Goal: Transaction & Acquisition: Subscribe to service/newsletter

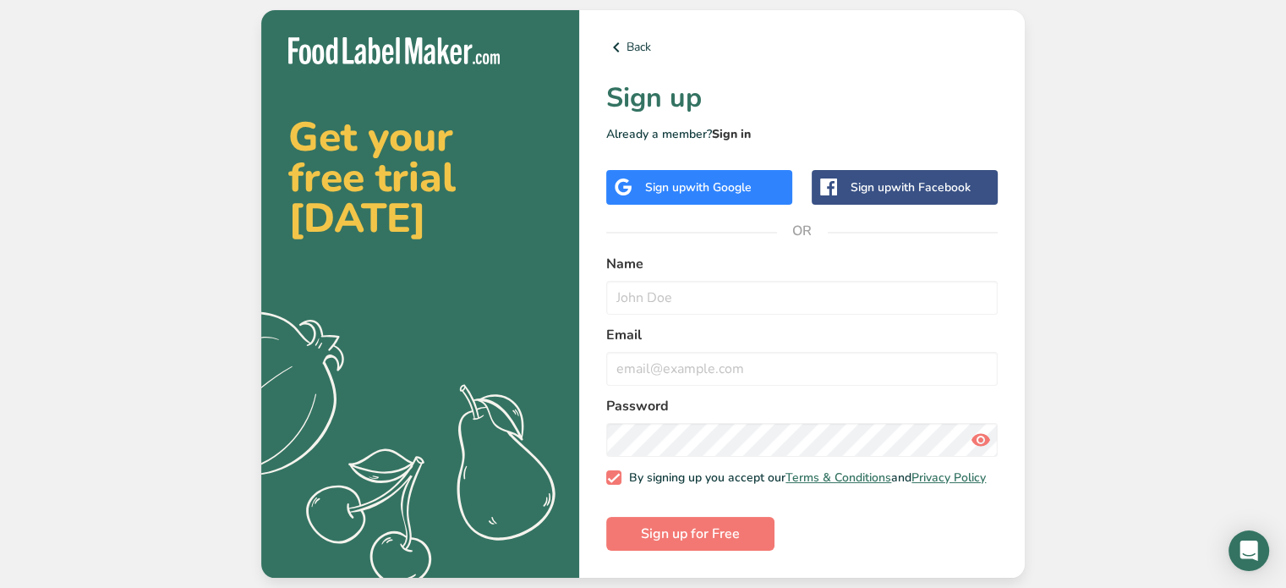
click at [728, 130] on link "Sign in" at bounding box center [731, 134] width 39 height 16
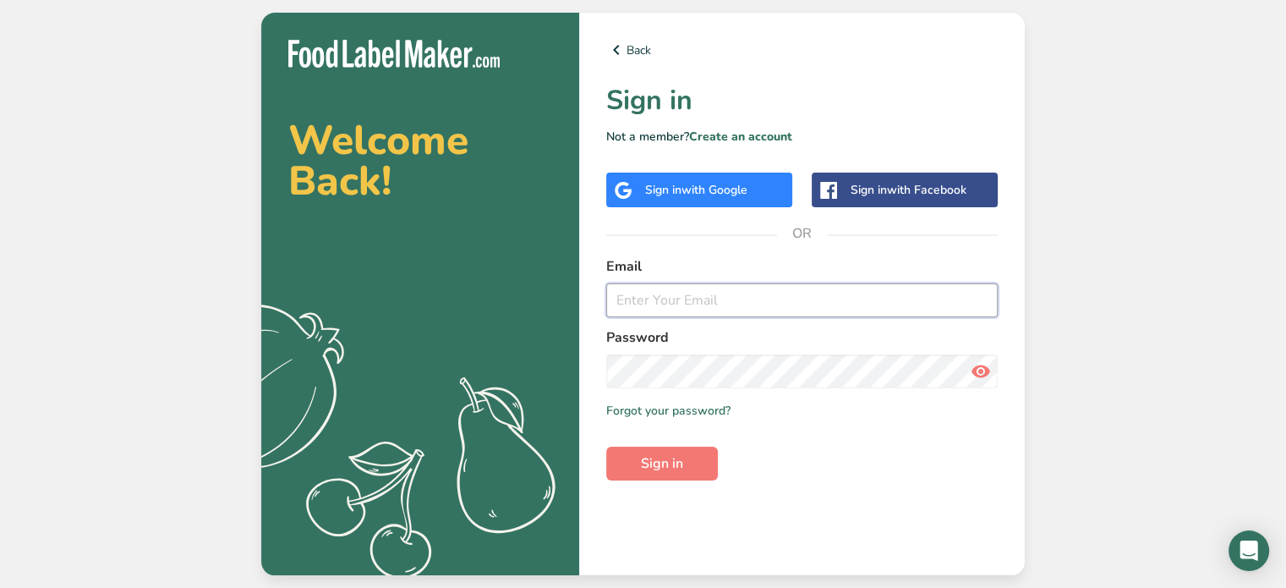
type input "[EMAIL_ADDRESS][DOMAIN_NAME]"
click at [672, 466] on span "Sign in" at bounding box center [662, 463] width 42 height 20
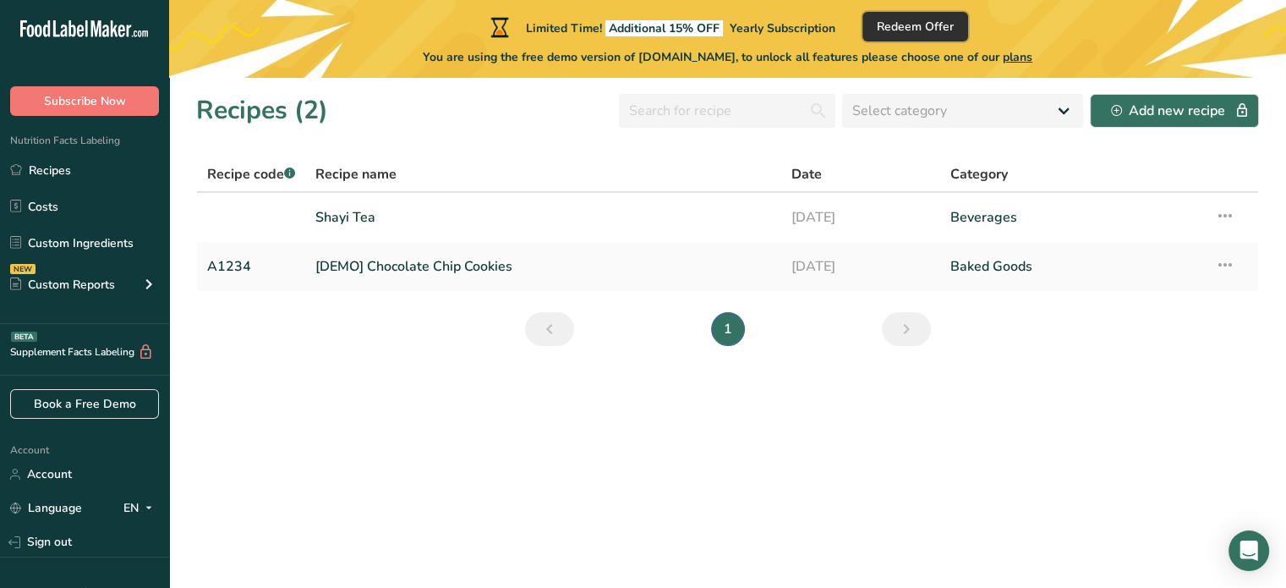
click at [923, 28] on span "Redeem Offer" at bounding box center [915, 27] width 77 height 18
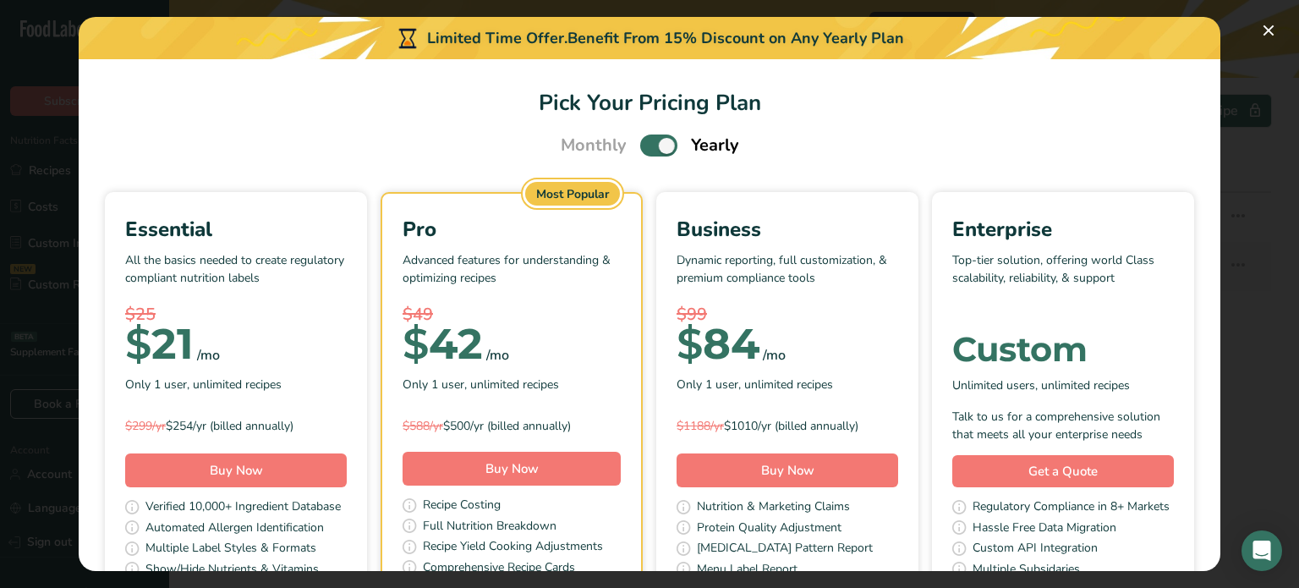
click at [347, 269] on p "All the basics needed to create regulatory compliant nutrition labels" at bounding box center [235, 276] width 221 height 51
click at [620, 195] on div "Most Popular" at bounding box center [572, 194] width 95 height 24
click at [621, 249] on div "Pro Advanced features for understanding & optimizing recipes $49 $ 42 /mo Only …" at bounding box center [511, 326] width 218 height 224
click at [830, 232] on div "Business" at bounding box center [786, 229] width 221 height 30
click at [621, 239] on div "Pro" at bounding box center [511, 229] width 218 height 30
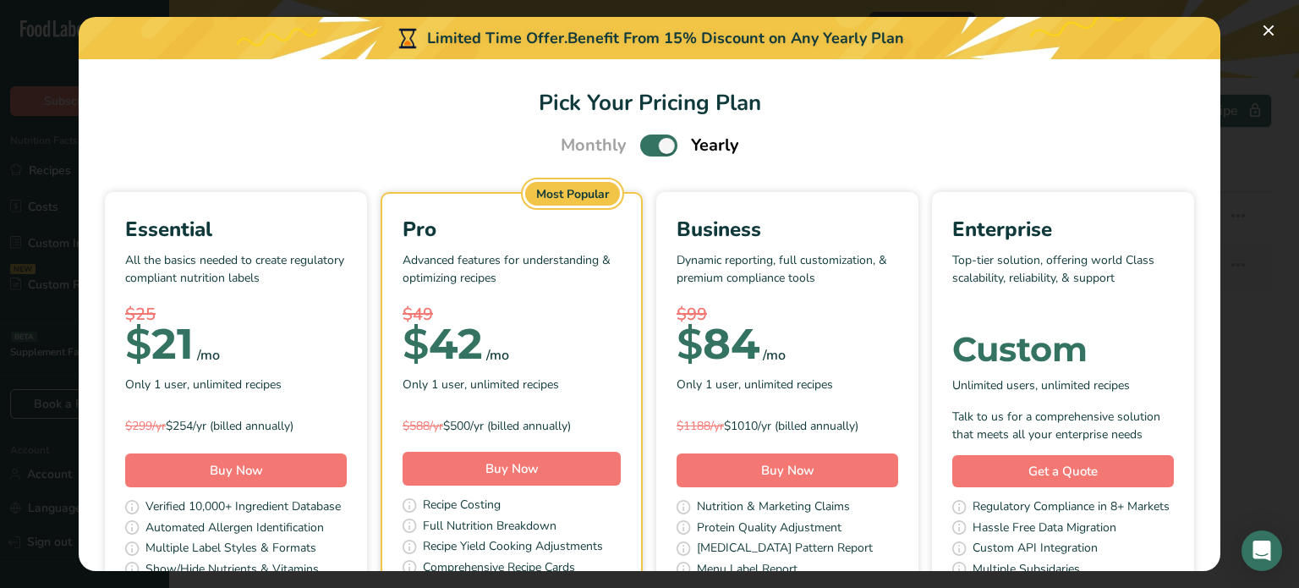
click at [640, 147] on span "Pick Your Pricing Plan Modal" at bounding box center [658, 144] width 37 height 21
click at [640, 147] on input "Pick Your Pricing Plan Modal" at bounding box center [645, 145] width 11 height 11
checkbox input "false"
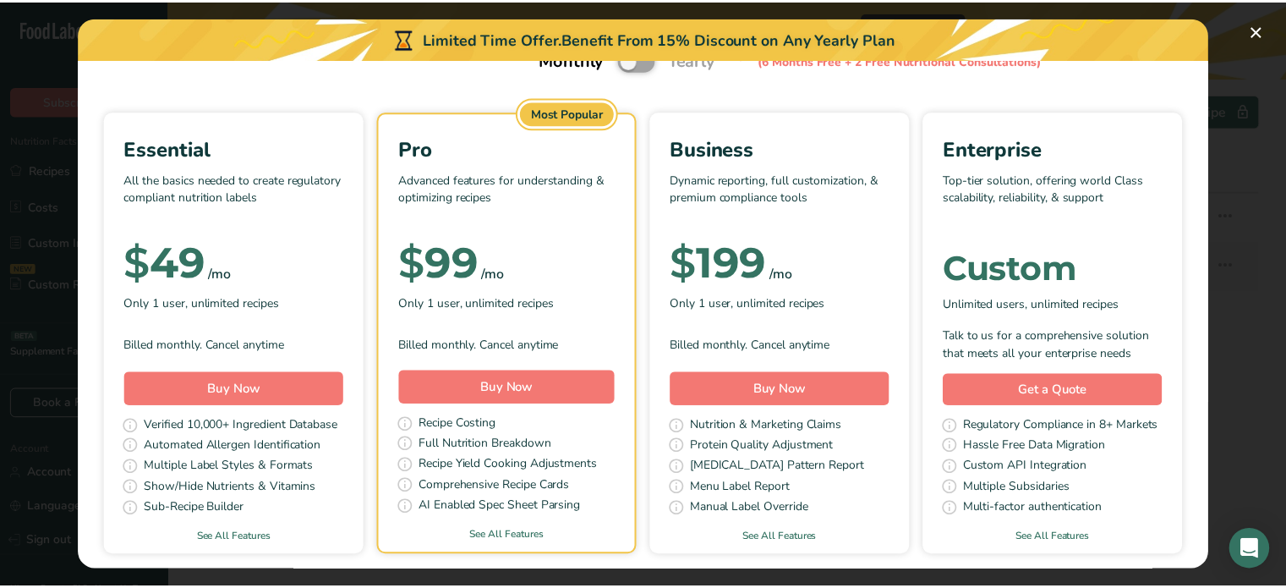
scroll to position [90, 0]
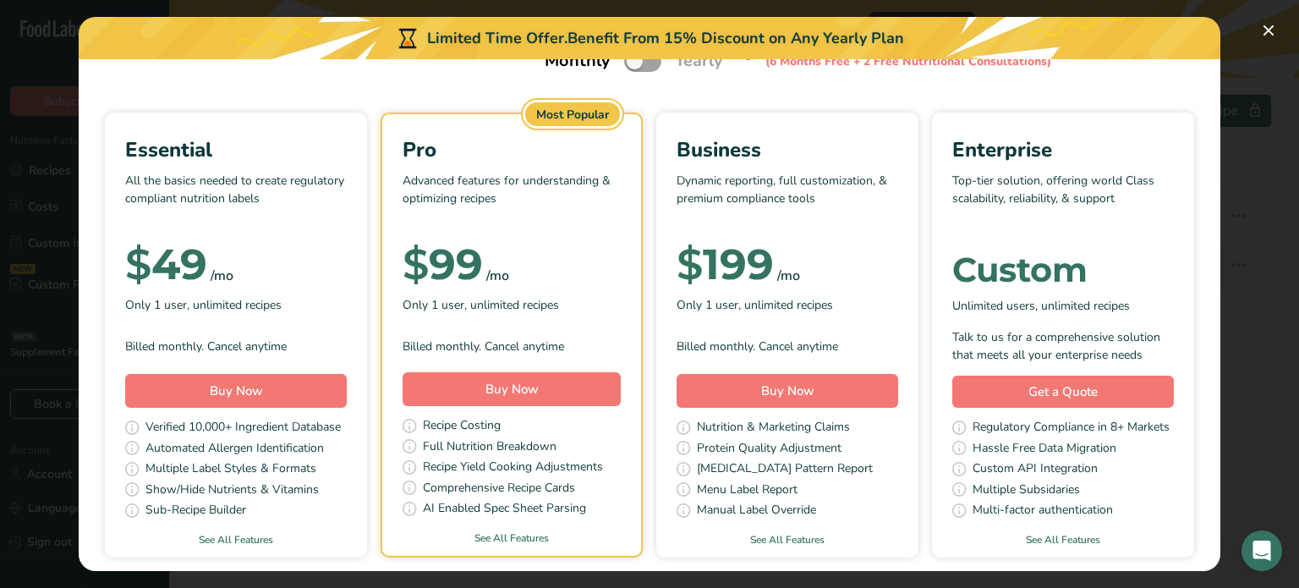
click at [347, 211] on p "All the basics needed to create regulatory compliant nutrition labels" at bounding box center [235, 197] width 221 height 51
click at [263, 386] on span "Buy Now" at bounding box center [236, 390] width 53 height 17
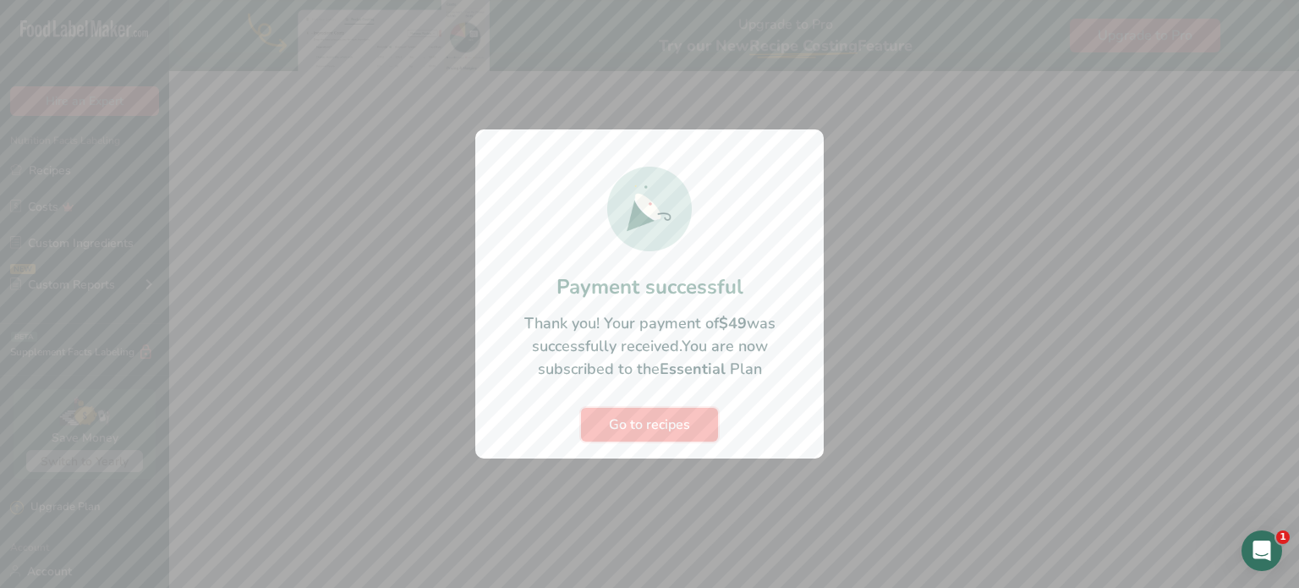
click at [661, 429] on span "Go to recipes" at bounding box center [649, 424] width 81 height 20
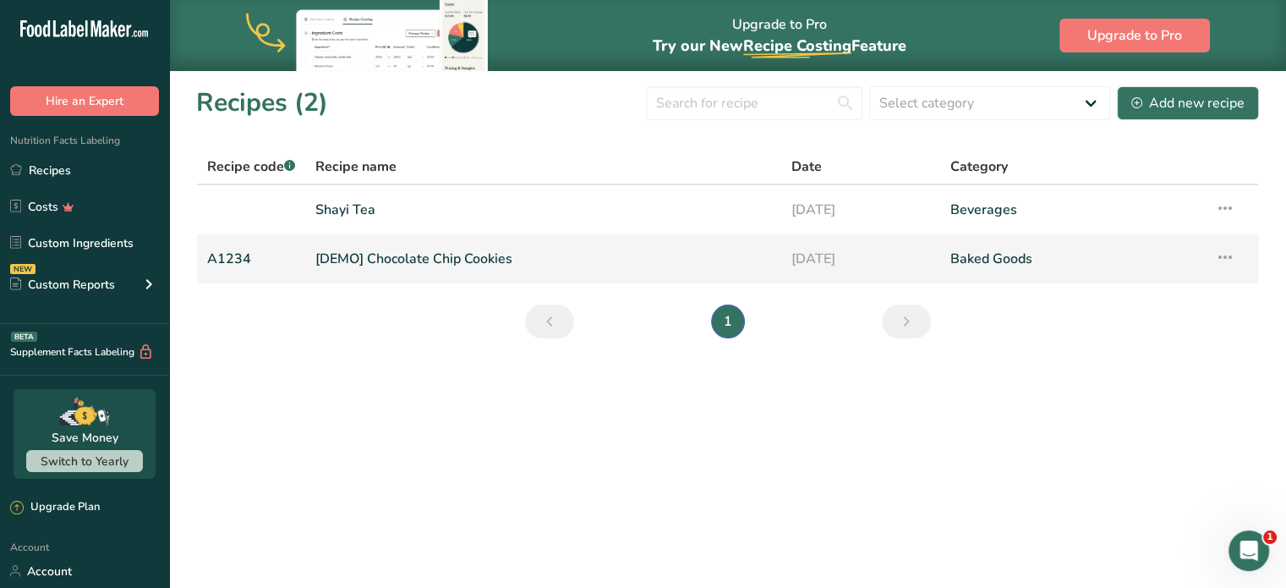
click at [1224, 256] on icon at bounding box center [1225, 257] width 20 height 30
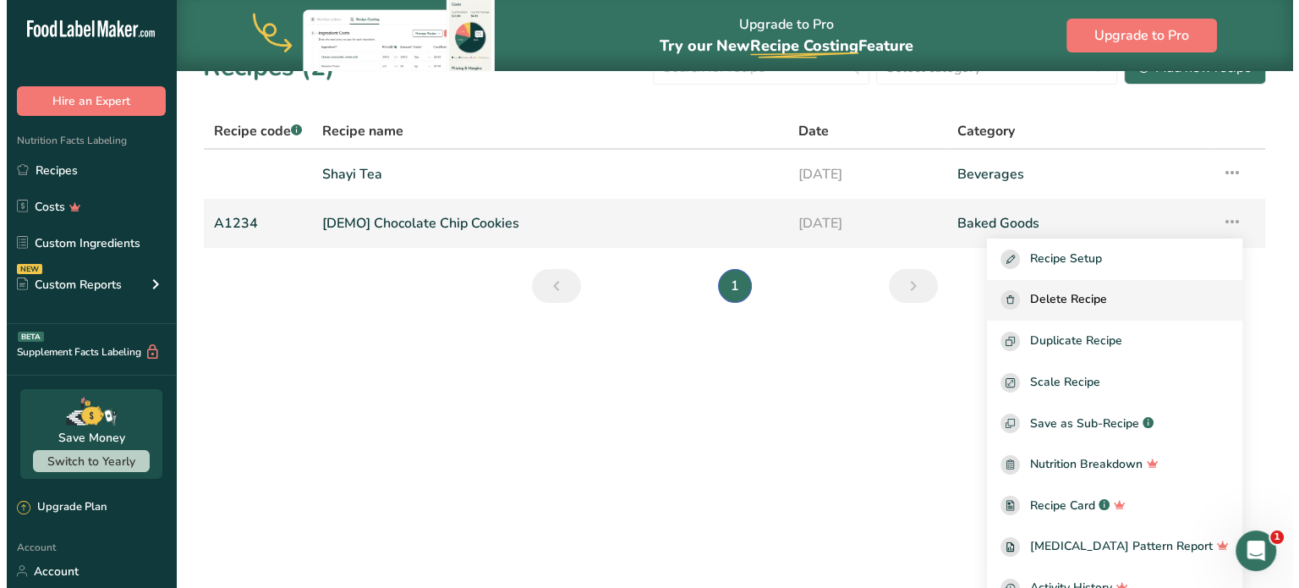
scroll to position [55, 0]
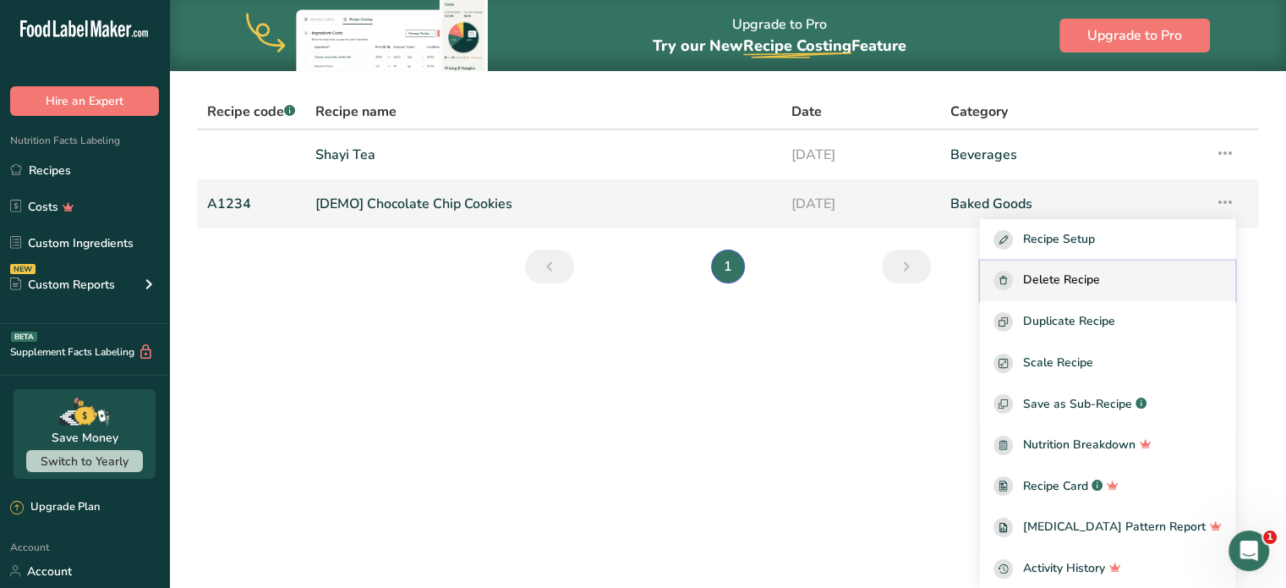
click at [1047, 282] on span "Delete Recipe" at bounding box center [1061, 280] width 77 height 19
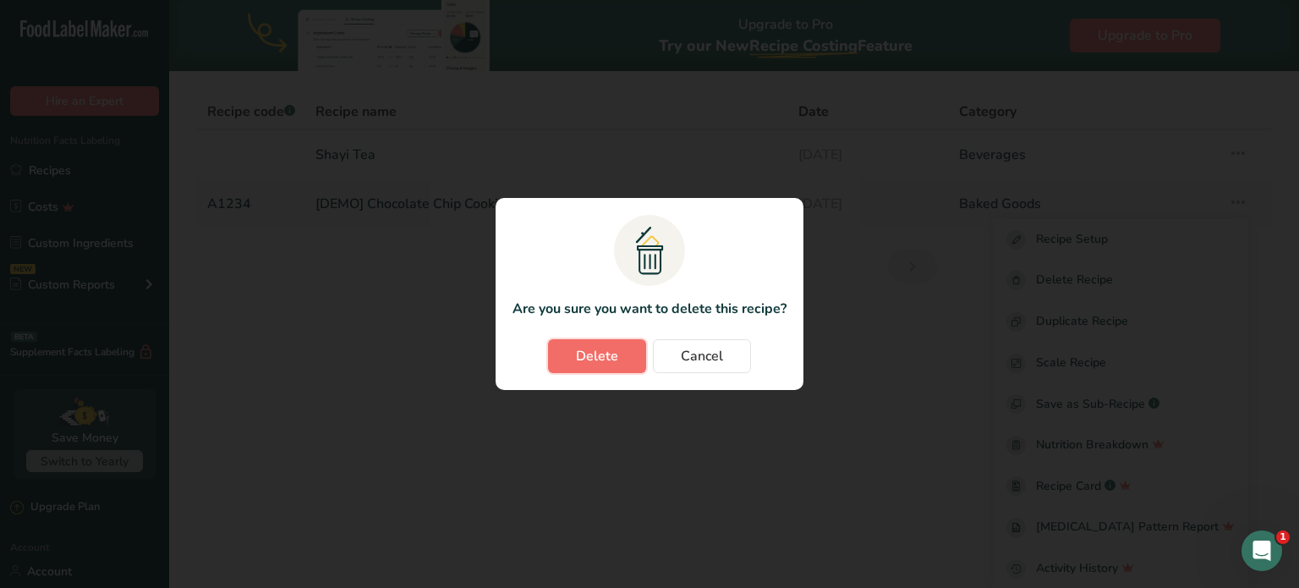
click at [607, 358] on span "Delete" at bounding box center [597, 356] width 42 height 20
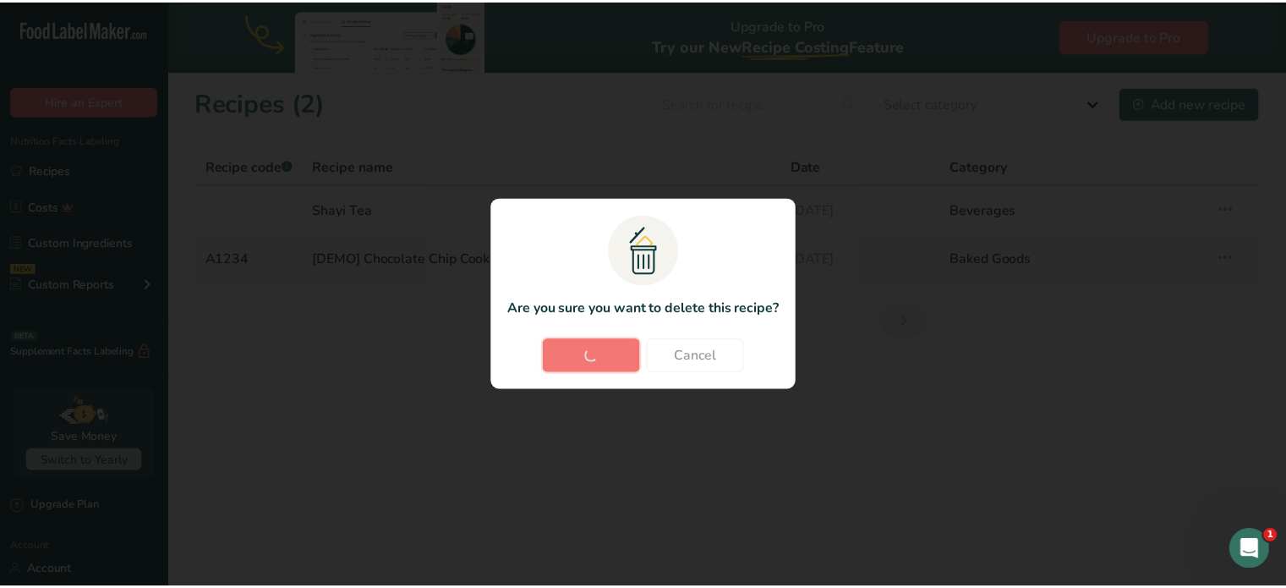
scroll to position [0, 0]
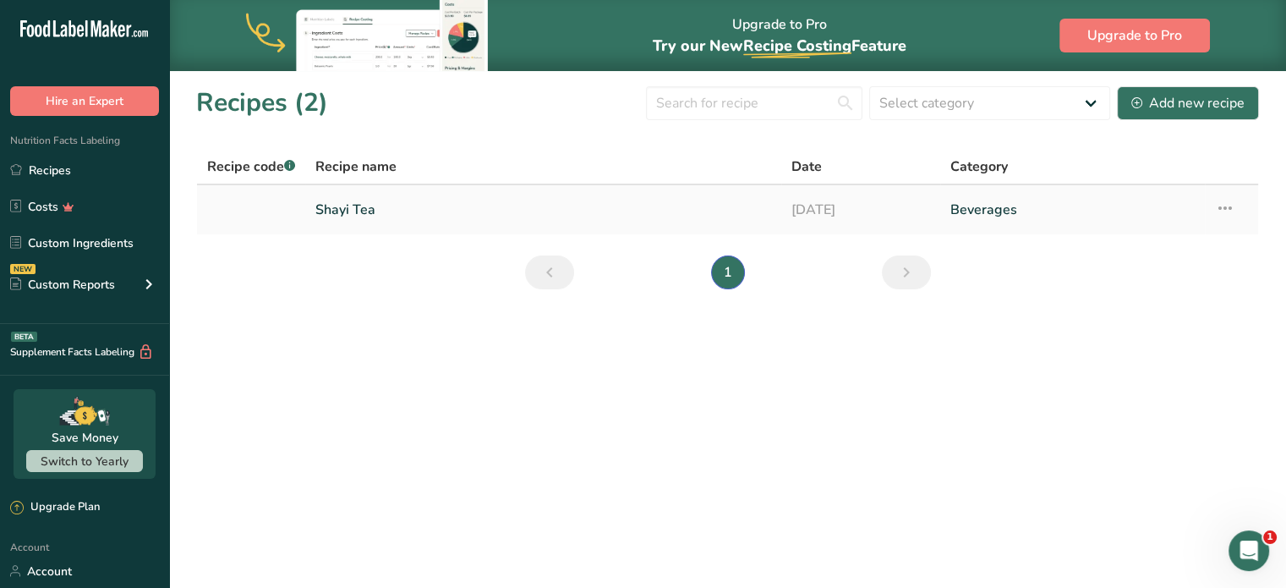
click at [457, 207] on link "Shayi Tea" at bounding box center [543, 210] width 456 height 36
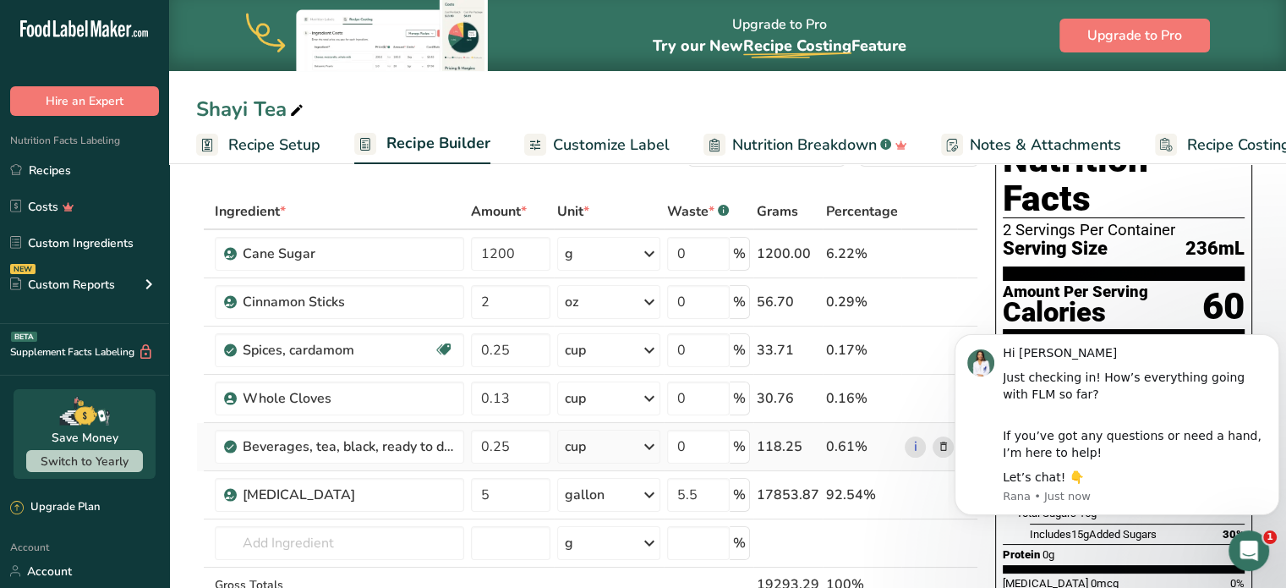
scroll to position [169, 0]
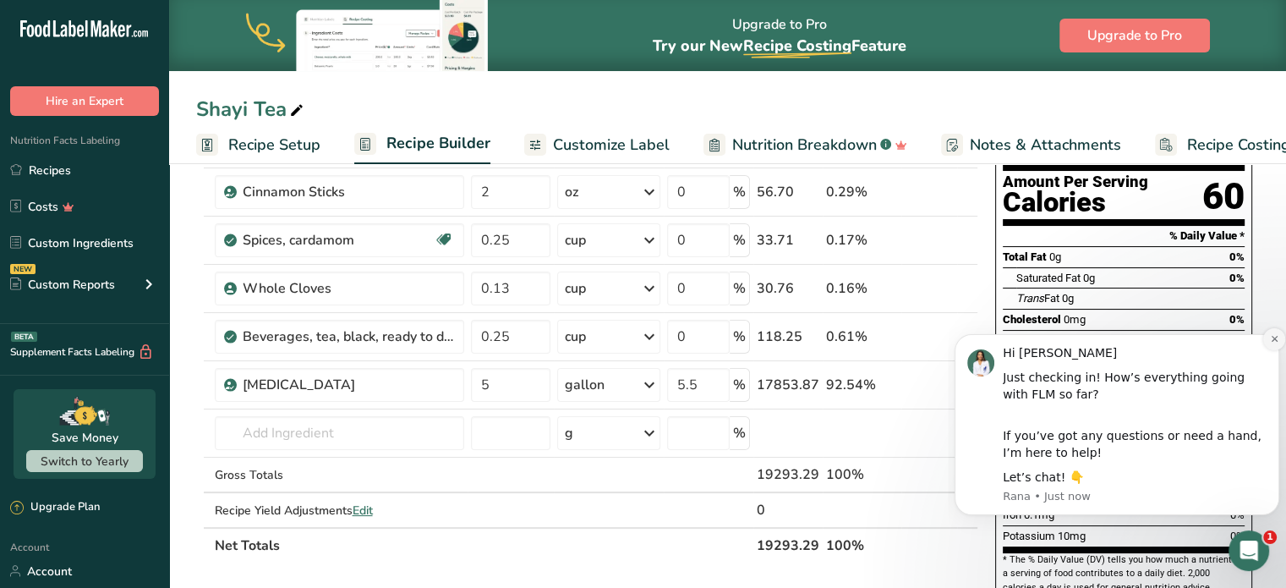
click at [1272, 338] on icon "Dismiss notification" at bounding box center [1274, 338] width 9 height 9
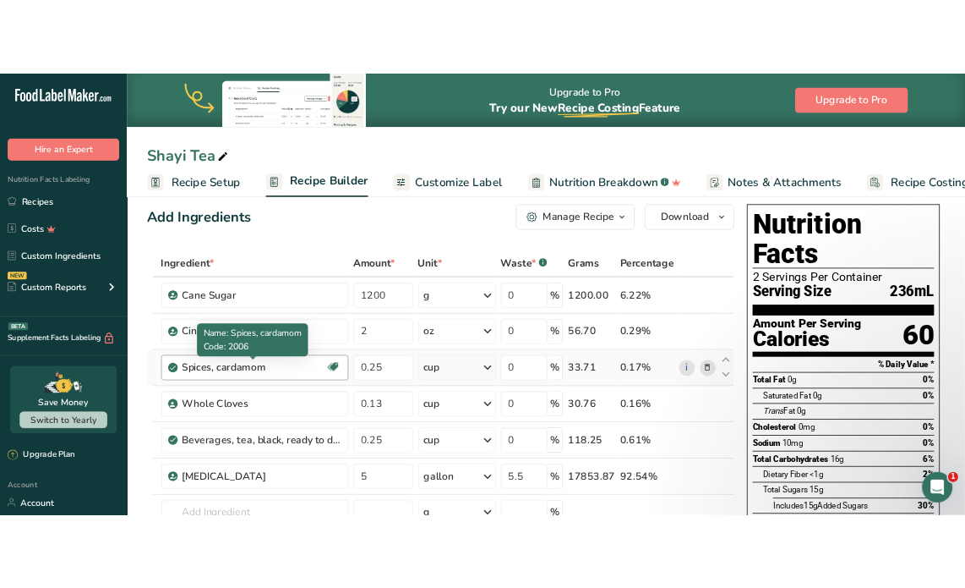
scroll to position [0, 0]
